Goal: Information Seeking & Learning: Learn about a topic

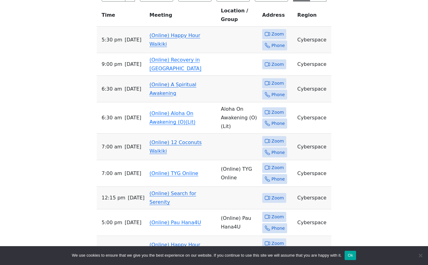
scroll to position [276, 0]
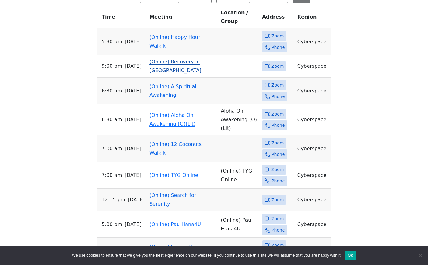
click at [189, 63] on link "(Online) Recovery in [GEOGRAPHIC_DATA]" at bounding box center [176, 66] width 52 height 15
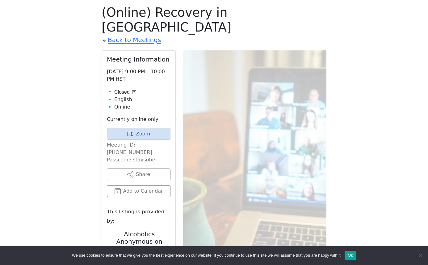
click at [134, 91] on icon at bounding box center [133, 92] width 1 height 2
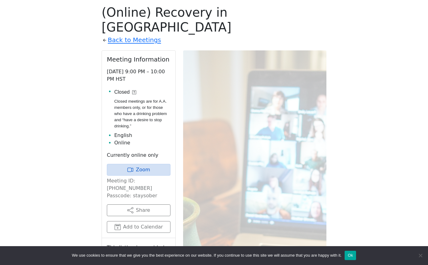
click at [135, 90] on icon at bounding box center [134, 92] width 4 height 4
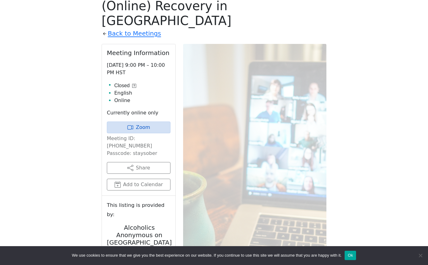
scroll to position [276, 0]
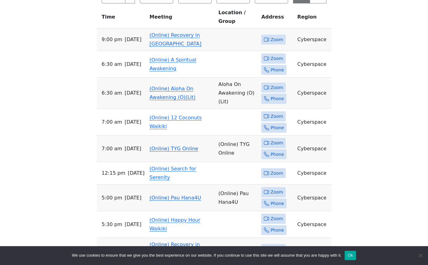
scroll to position [266, 0]
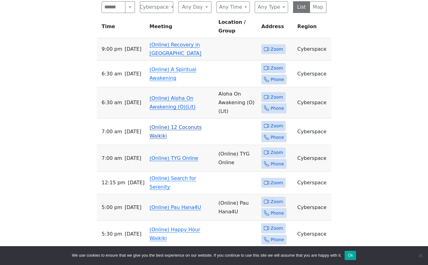
click at [156, 118] on td "(Online) 12 Coconuts Waikiki" at bounding box center [181, 131] width 69 height 27
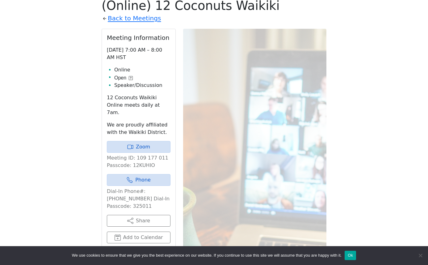
scroll to position [253, 0]
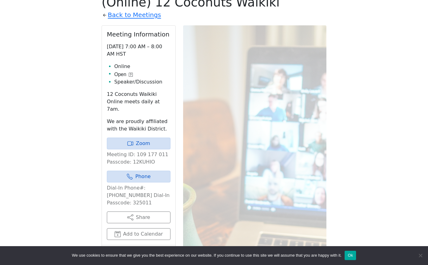
click at [130, 72] on div "Open" at bounding box center [123, 74] width 19 height 7
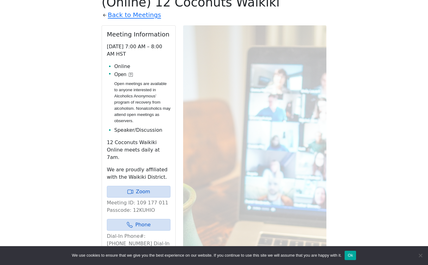
click at [130, 72] on div "Open" at bounding box center [142, 74] width 56 height 7
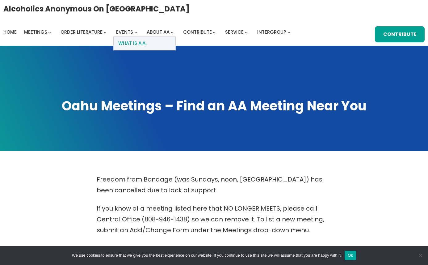
click at [146, 39] on span "What Is A.A." at bounding box center [132, 43] width 28 height 9
